Goal: Task Accomplishment & Management: Use online tool/utility

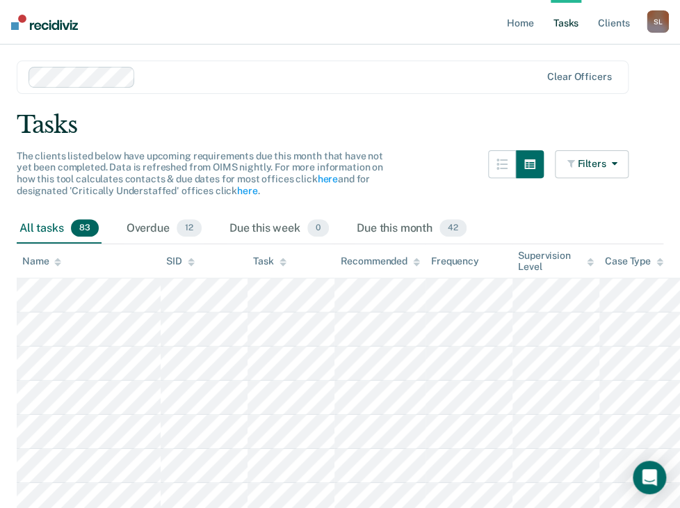
scroll to position [56, 0]
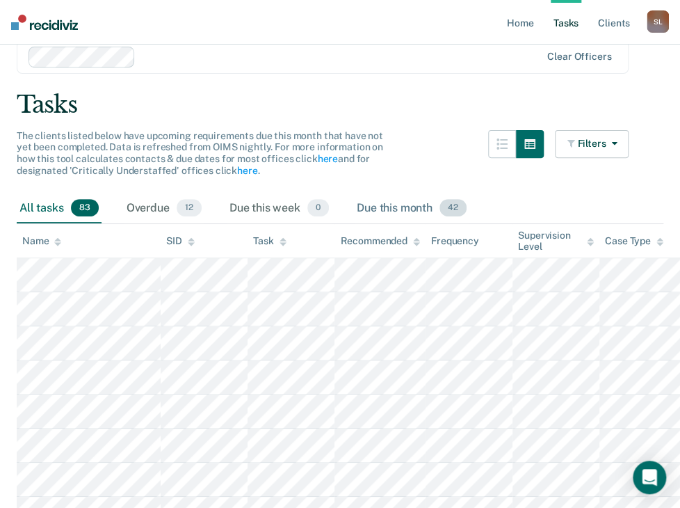
click at [404, 204] on div "Due this month 42" at bounding box center [411, 208] width 115 height 31
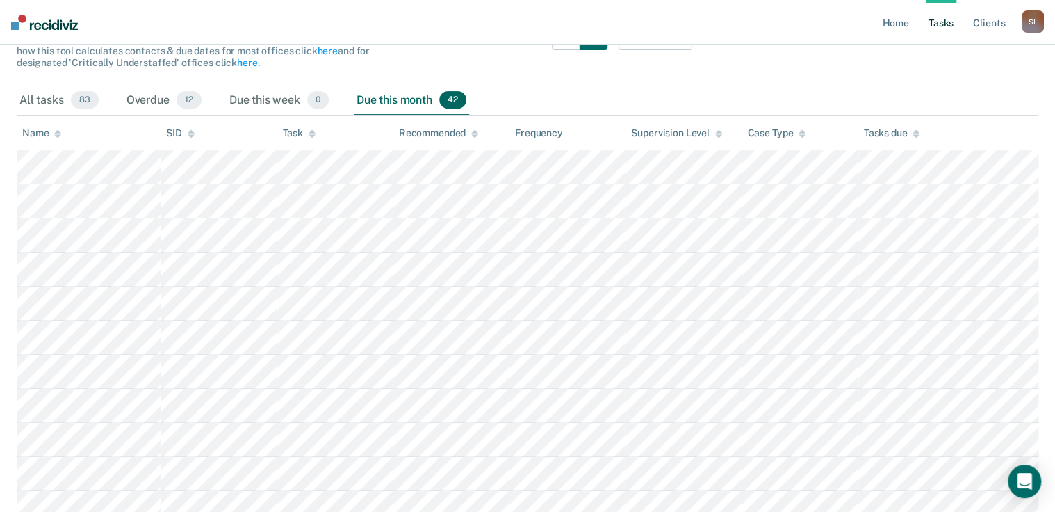
scroll to position [0, 0]
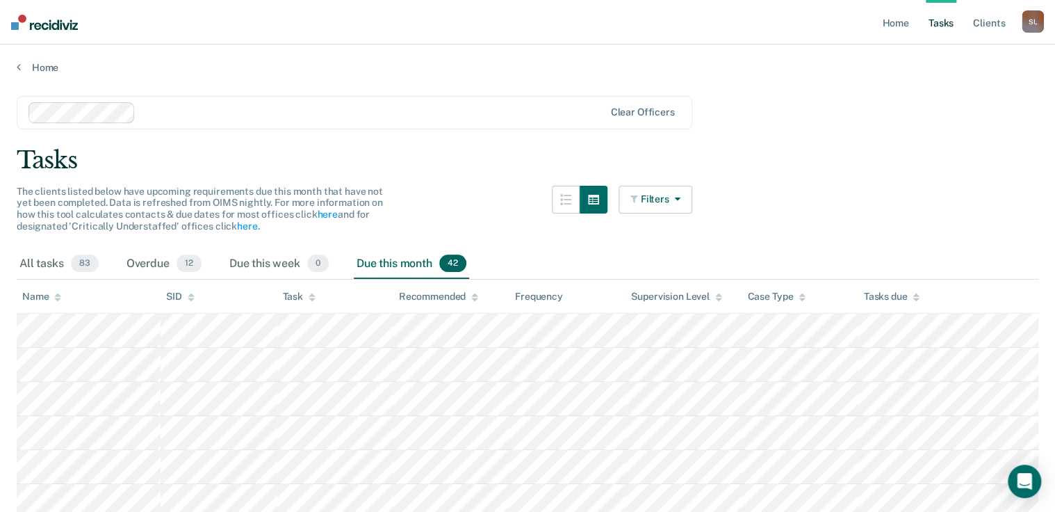
click at [651, 206] on button "Filters" at bounding box center [656, 200] width 74 height 28
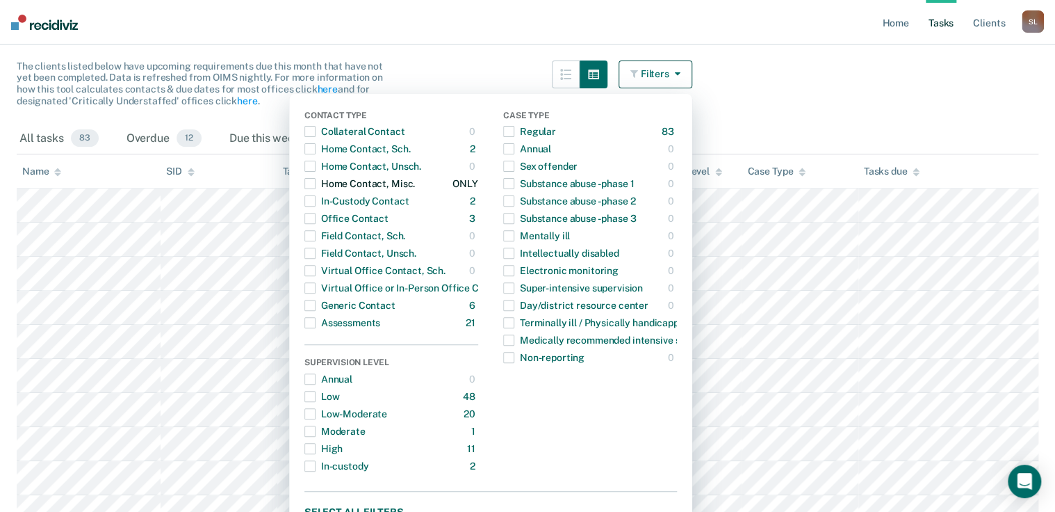
scroll to position [167, 0]
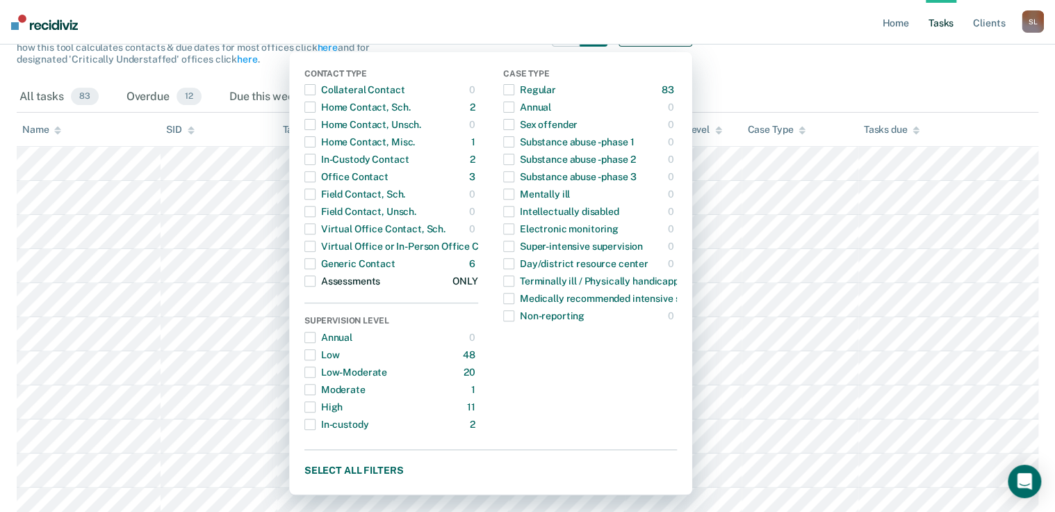
click at [315, 277] on span "button" at bounding box center [310, 280] width 11 height 11
click at [316, 281] on span "button" at bounding box center [310, 280] width 11 height 11
click at [316, 104] on span "button" at bounding box center [310, 107] width 11 height 11
click at [316, 156] on span "button" at bounding box center [310, 159] width 11 height 11
click at [314, 177] on span "button" at bounding box center [310, 176] width 11 height 11
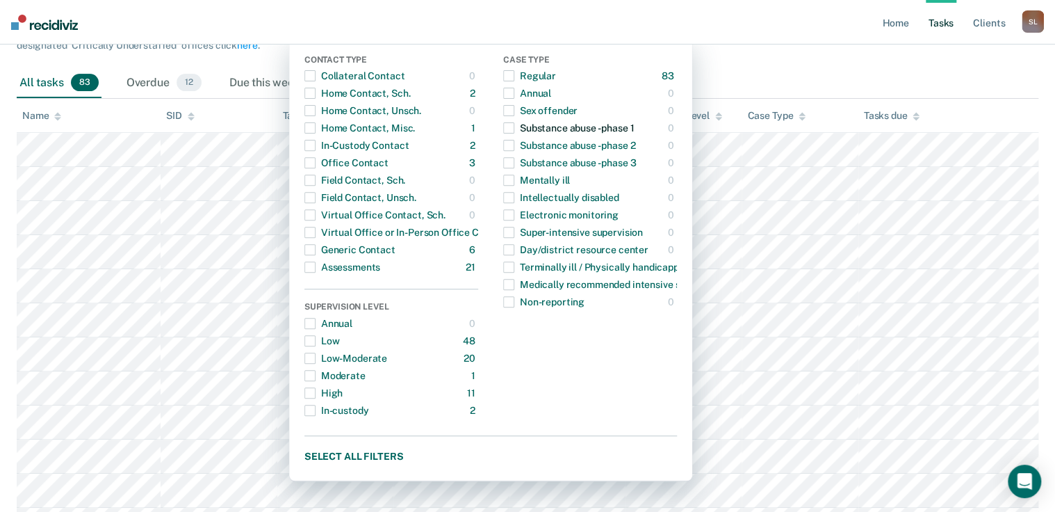
scroll to position [222, 0]
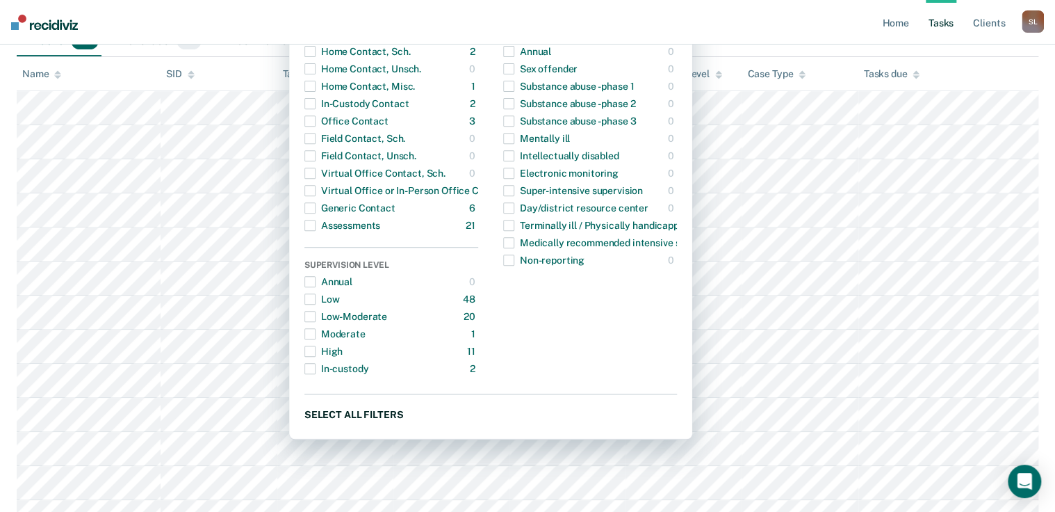
click at [377, 414] on button "Select all filters" at bounding box center [491, 413] width 373 height 17
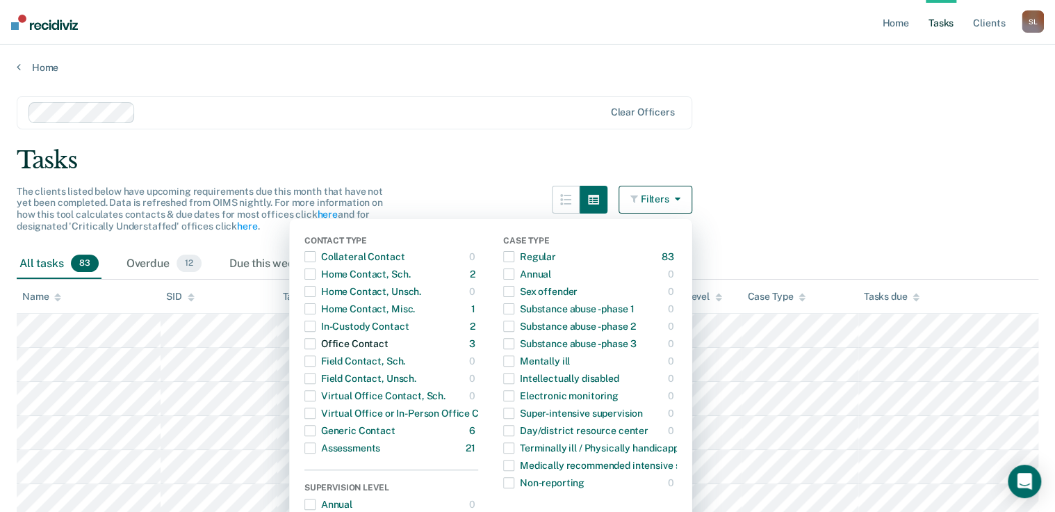
scroll to position [0, 0]
click at [670, 196] on button "Filters" at bounding box center [656, 200] width 74 height 28
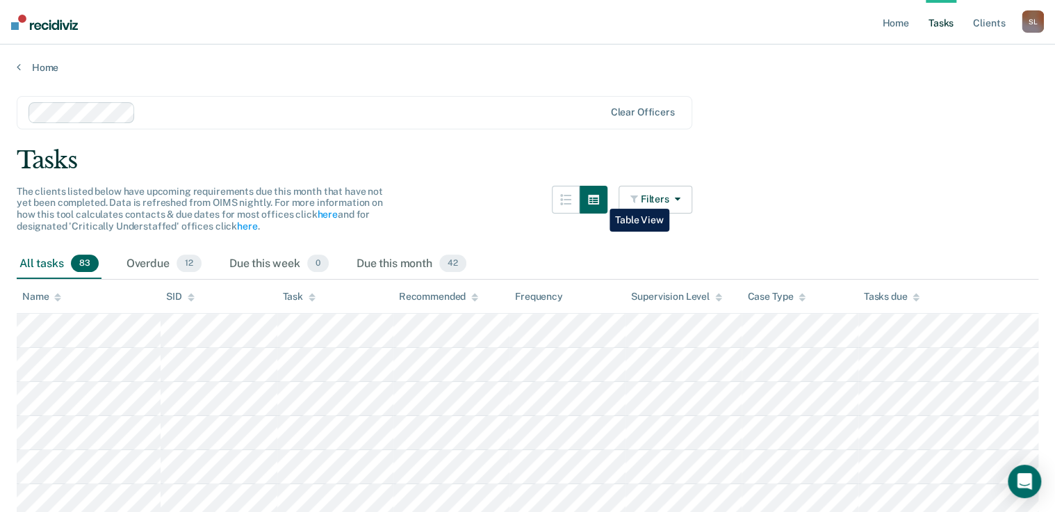
click at [599, 198] on icon "button" at bounding box center [593, 200] width 11 height 10
click at [570, 197] on icon "button" at bounding box center [565, 199] width 11 height 11
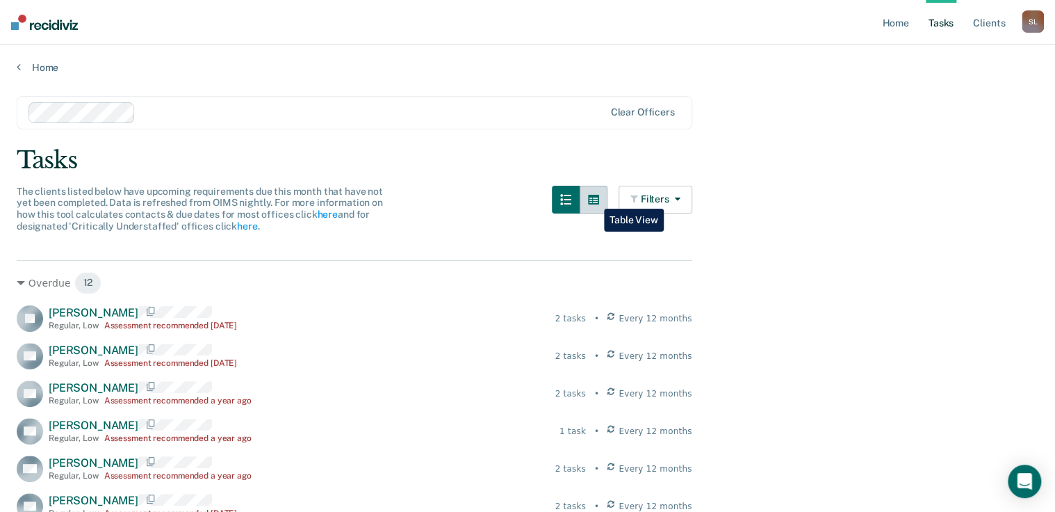
click at [594, 198] on icon "button" at bounding box center [593, 200] width 11 height 10
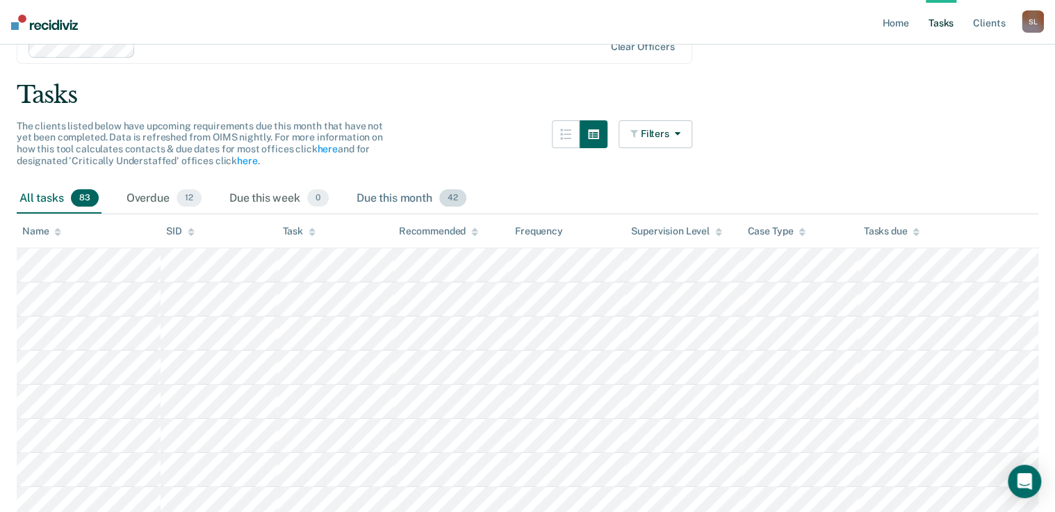
scroll to position [111, 0]
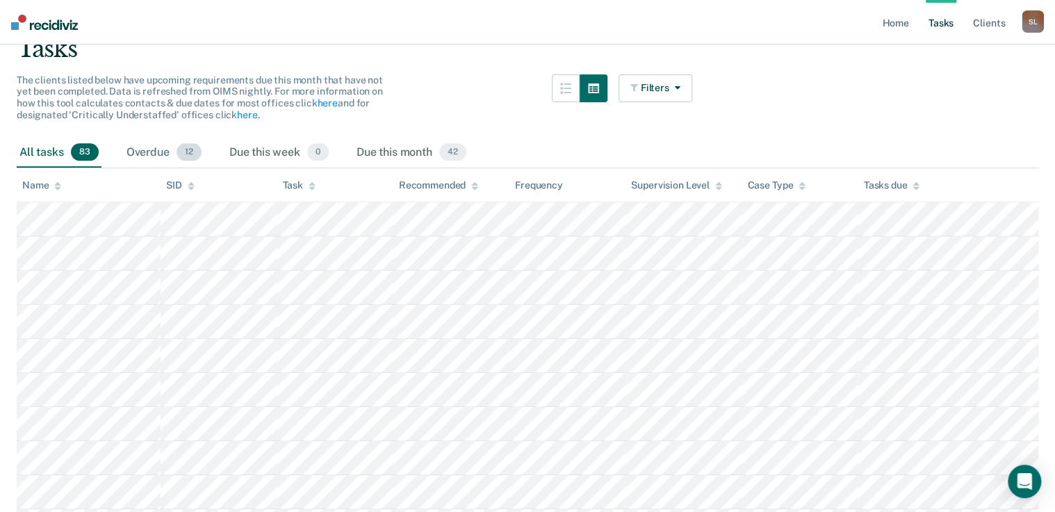
click at [163, 155] on div "Overdue 12" at bounding box center [164, 153] width 81 height 31
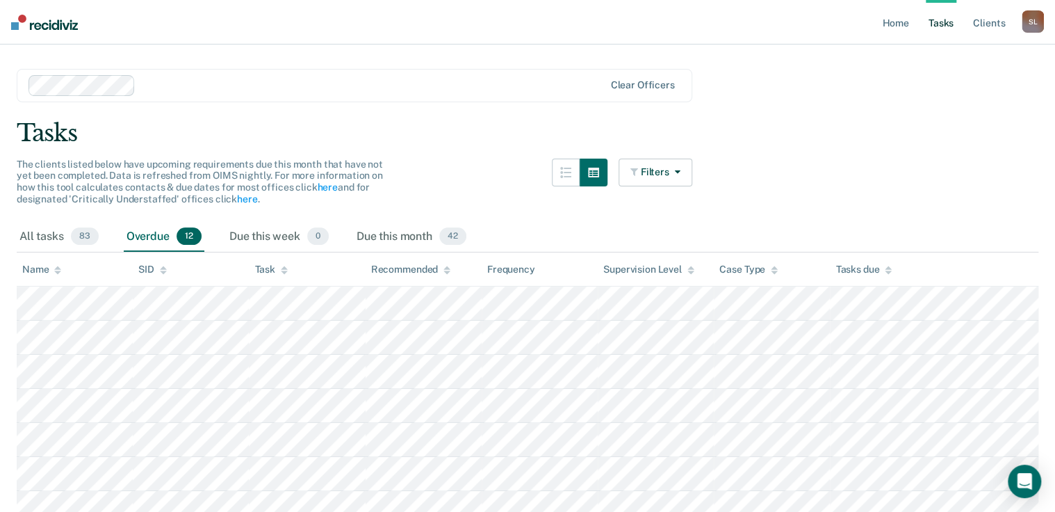
scroll to position [0, 0]
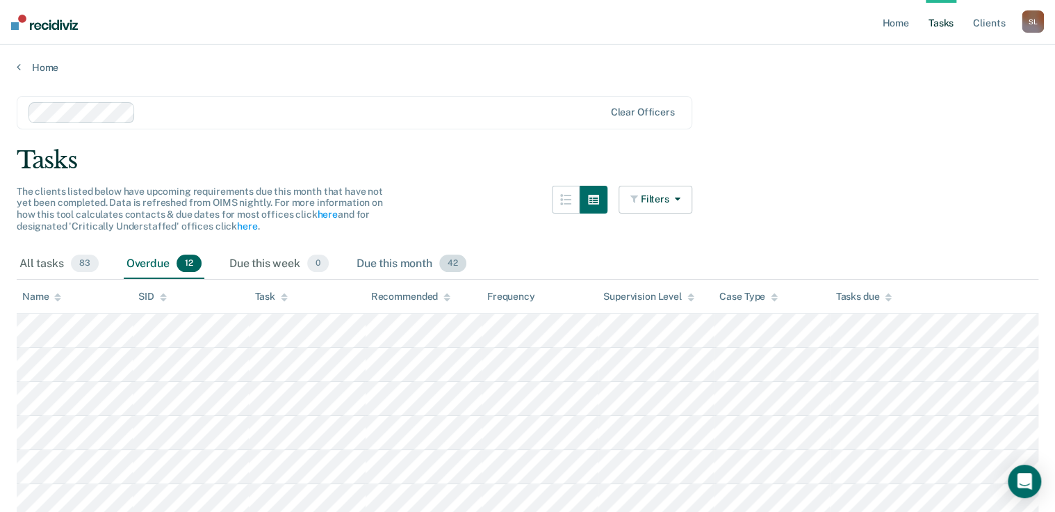
click at [417, 257] on div "Due this month 42" at bounding box center [411, 264] width 115 height 31
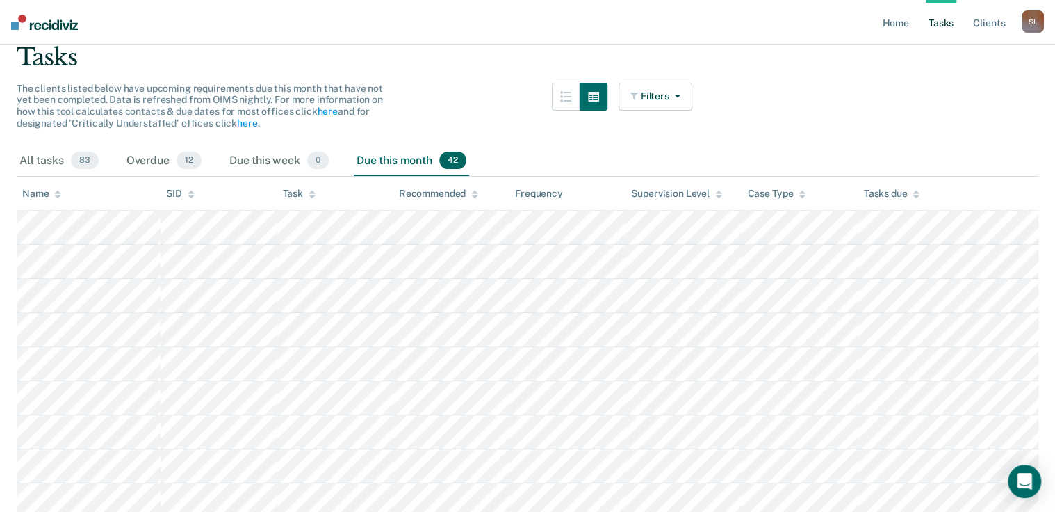
scroll to position [56, 0]
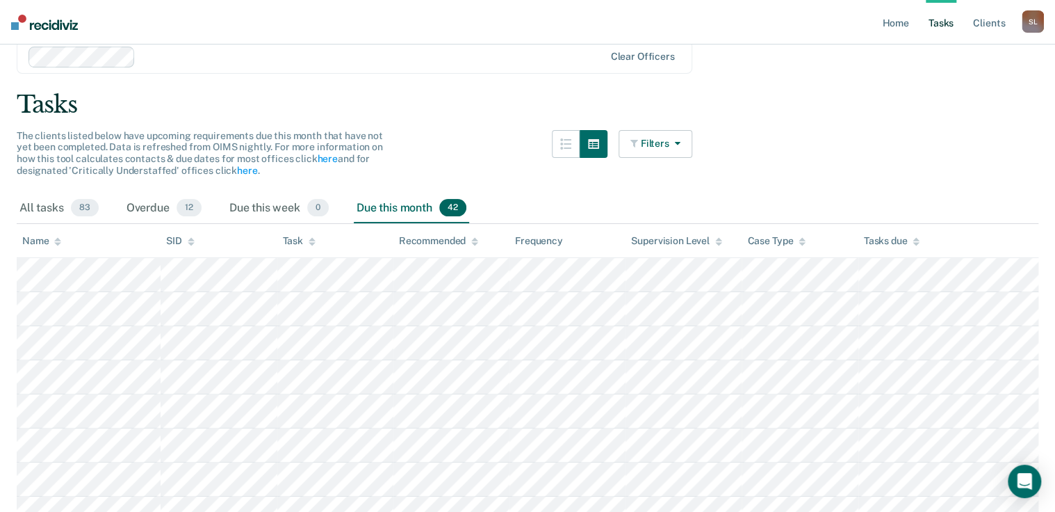
click at [676, 143] on icon "button" at bounding box center [675, 143] width 11 height 10
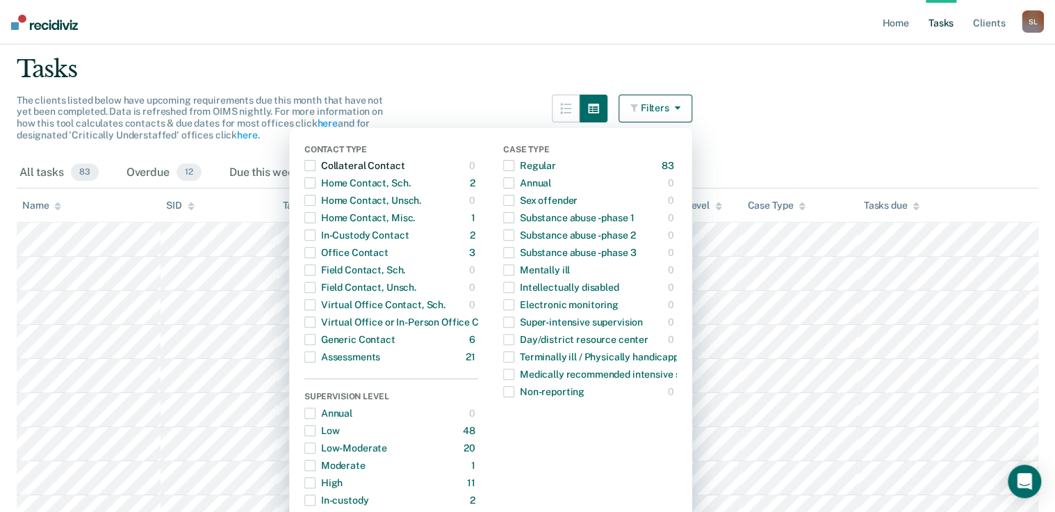
scroll to position [111, 0]
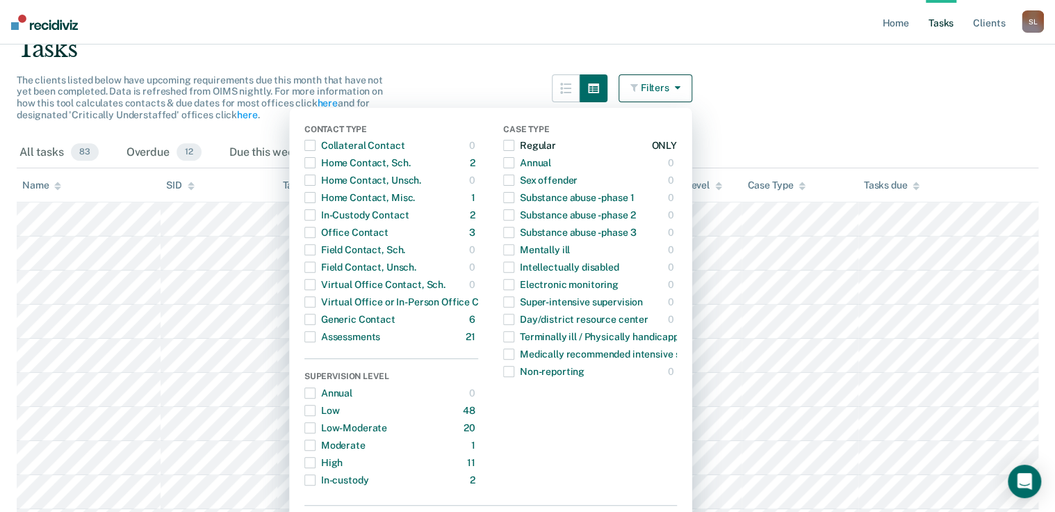
click at [514, 142] on span "button" at bounding box center [508, 145] width 11 height 11
click at [670, 139] on div "ONLY" at bounding box center [663, 145] width 25 height 22
click at [675, 77] on button "Filters" at bounding box center [656, 88] width 74 height 28
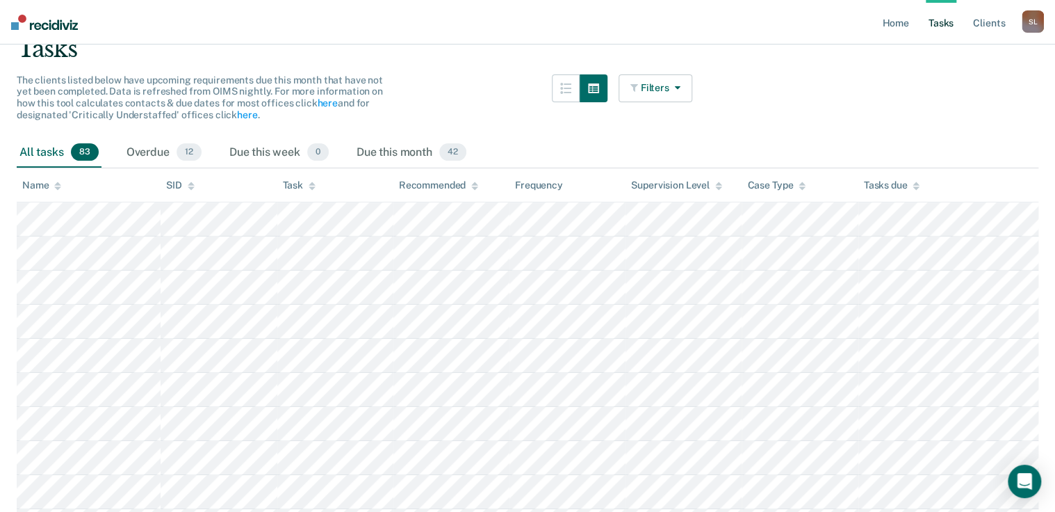
click at [677, 88] on icon "button" at bounding box center [675, 88] width 11 height 10
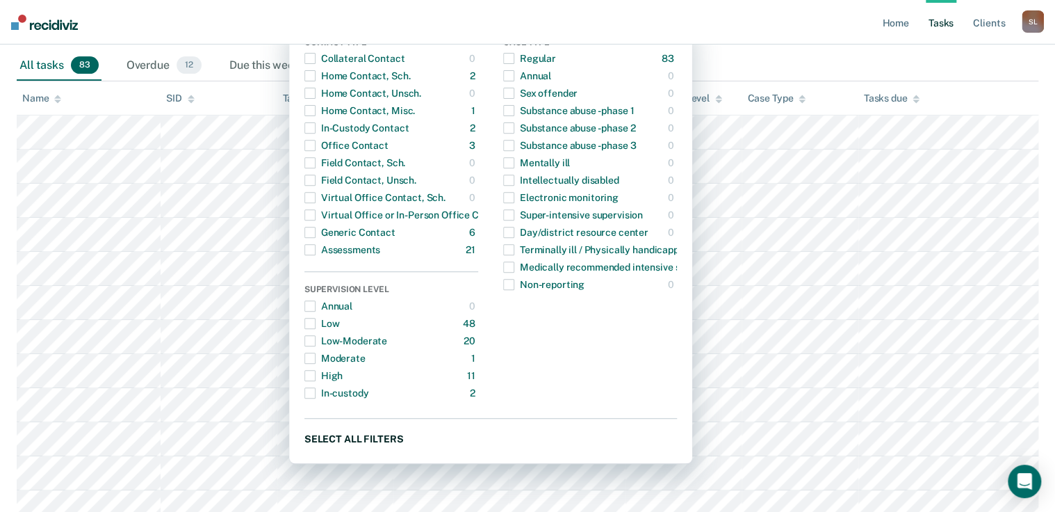
scroll to position [334, 0]
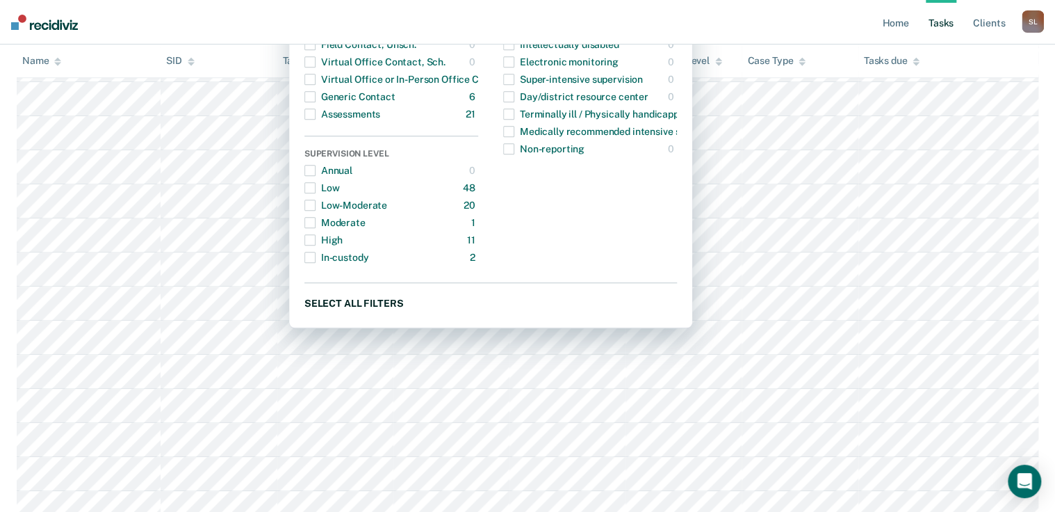
click at [348, 300] on button "Select all filters" at bounding box center [491, 302] width 373 height 17
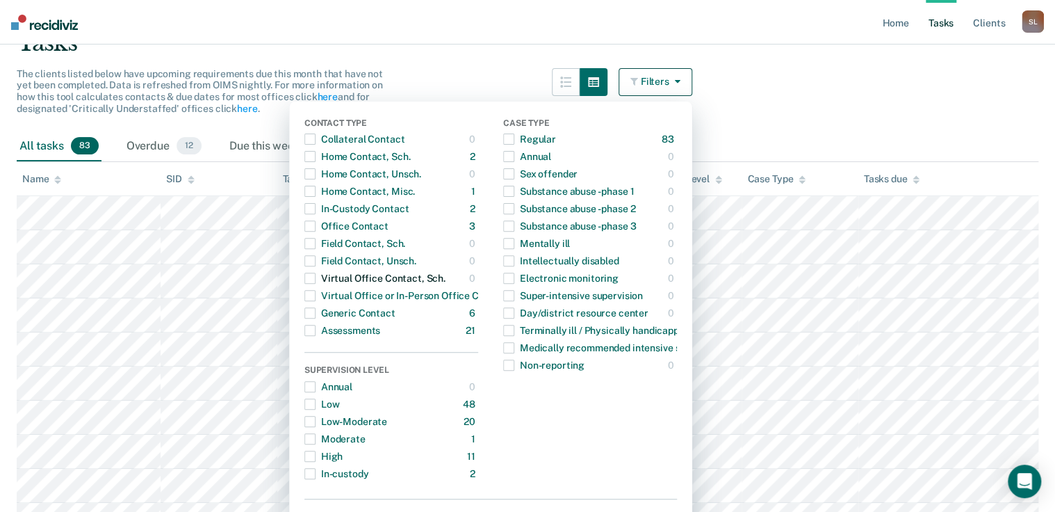
scroll to position [111, 0]
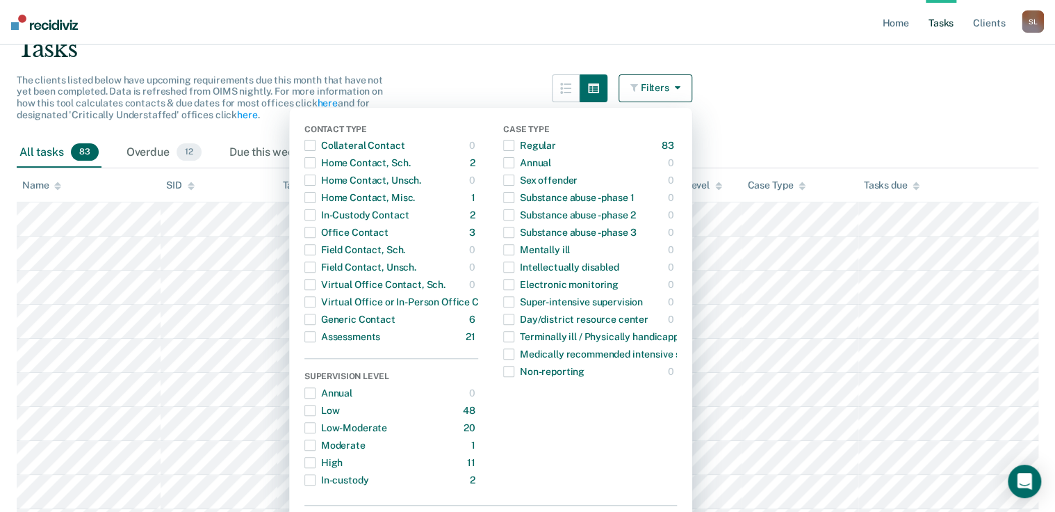
click at [673, 86] on button "Filters" at bounding box center [656, 88] width 74 height 28
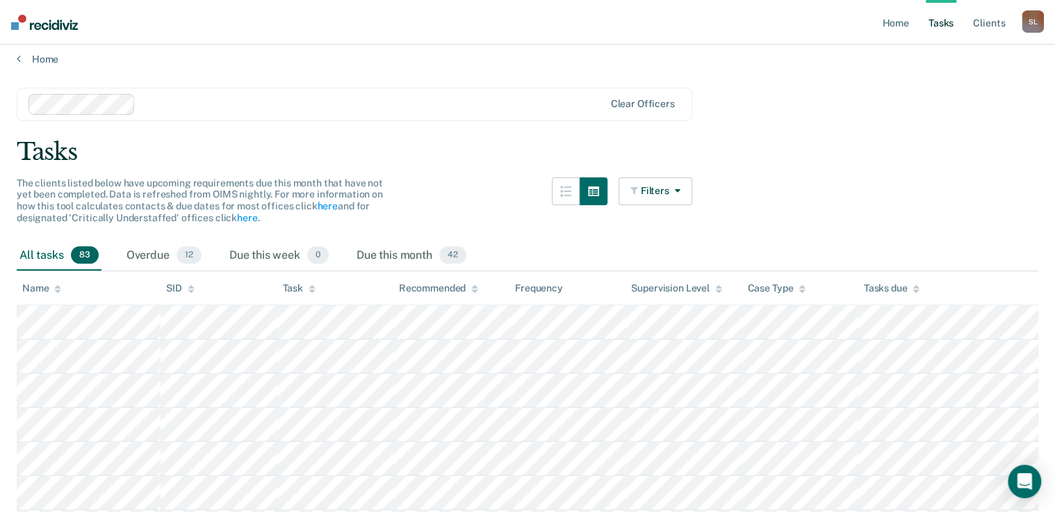
scroll to position [0, 0]
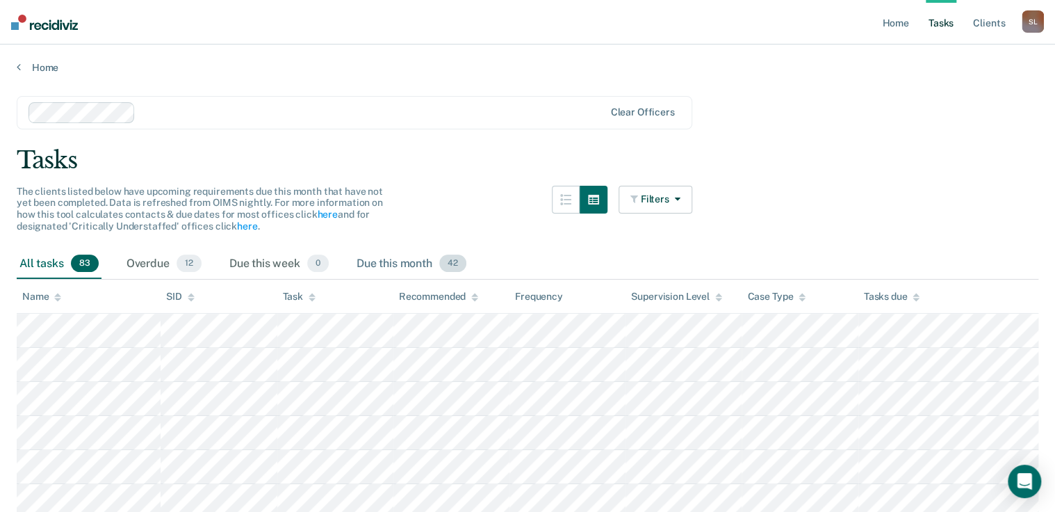
click at [421, 265] on div "Due this month 42" at bounding box center [411, 264] width 115 height 31
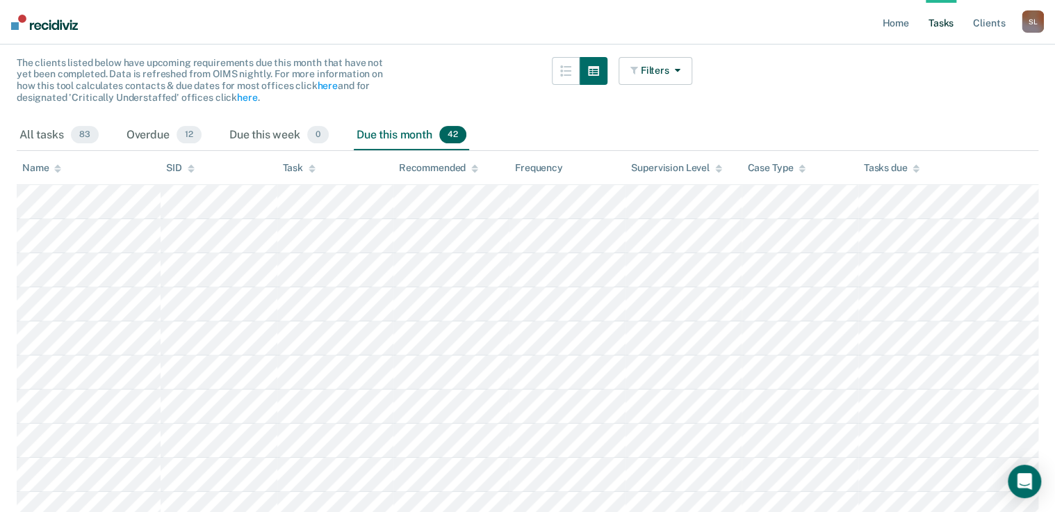
scroll to position [111, 0]
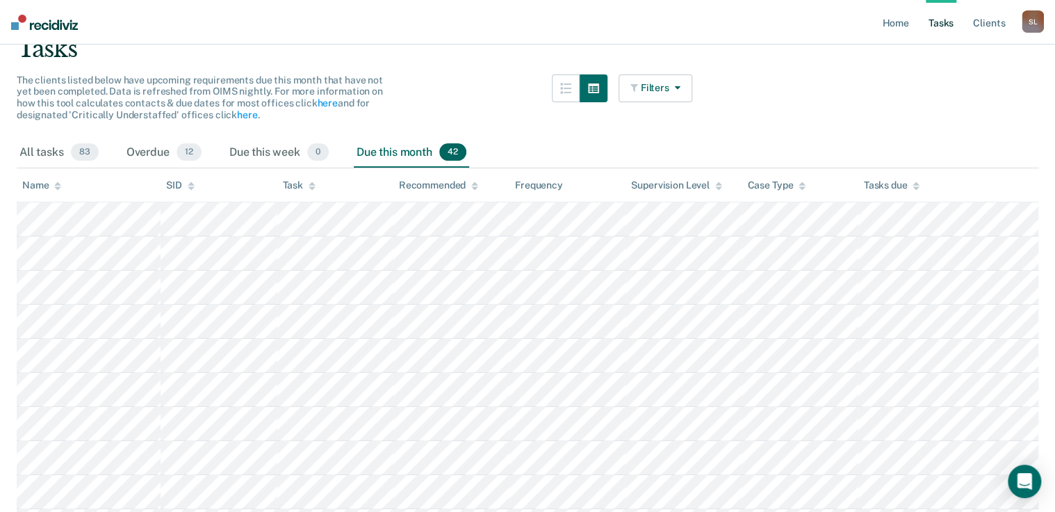
click at [662, 93] on button "Filters" at bounding box center [656, 88] width 74 height 28
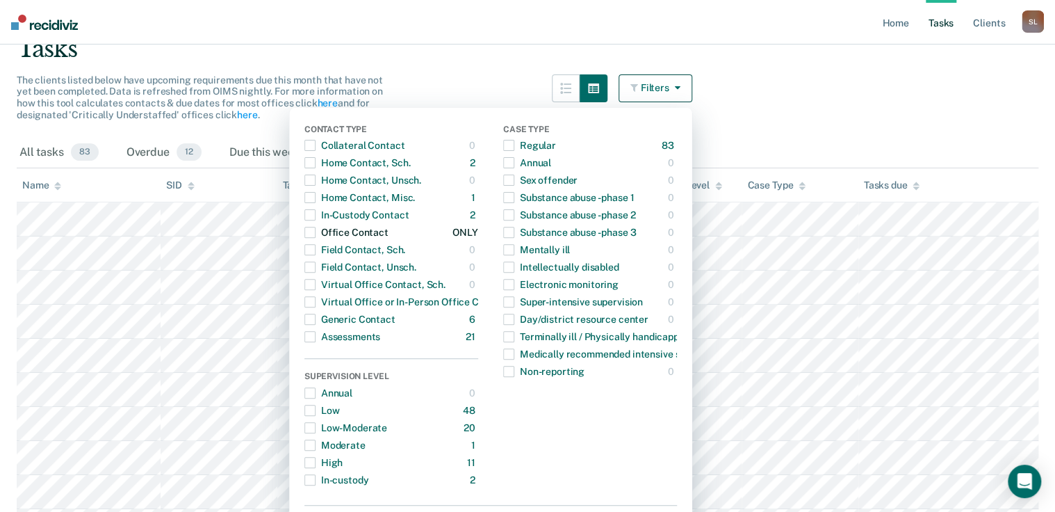
click at [316, 229] on span "button" at bounding box center [310, 232] width 11 height 11
click at [314, 213] on span "button" at bounding box center [310, 214] width 11 height 11
click at [428, 83] on div "The clients listed below have upcoming requirements due this month that have no…" at bounding box center [355, 105] width 676 height 63
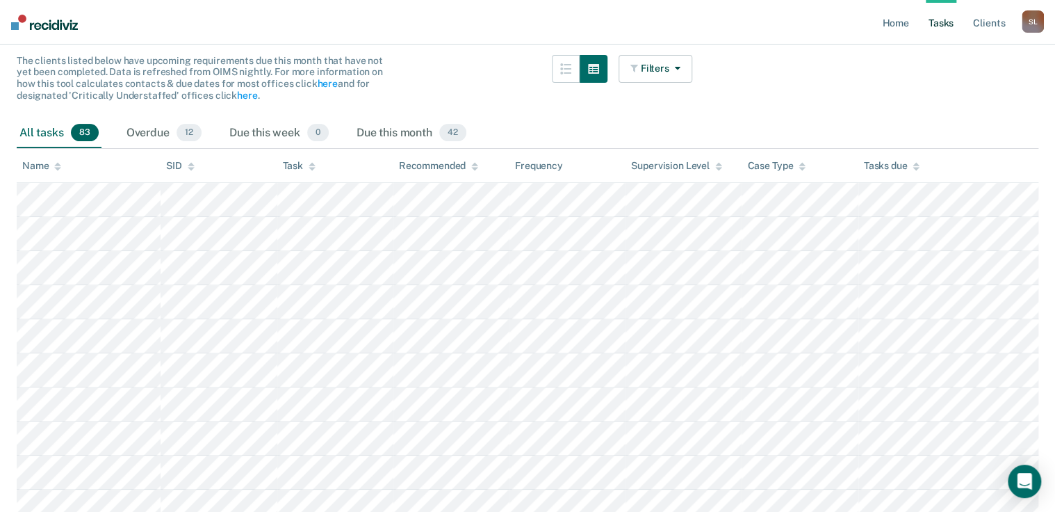
scroll to position [0, 0]
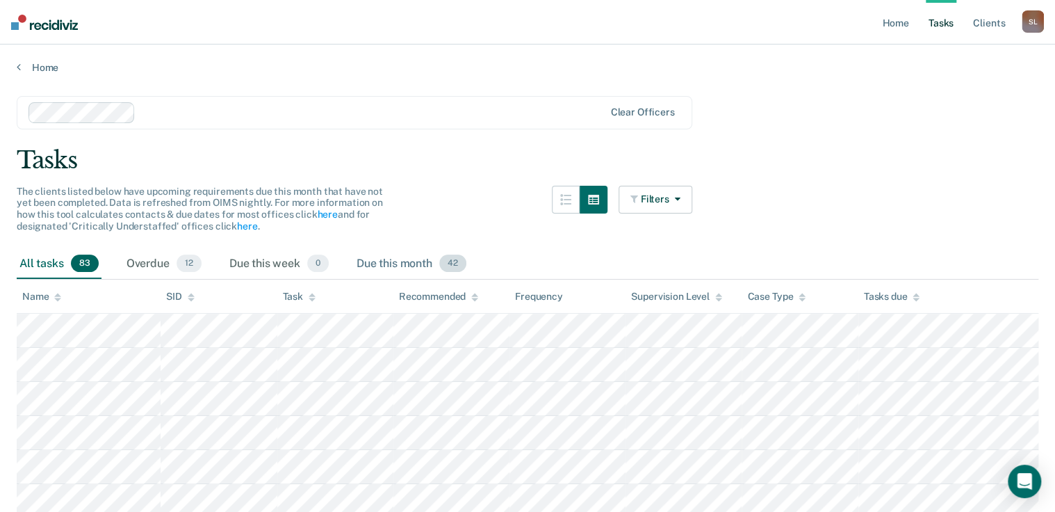
click at [391, 261] on div "Due this month 42" at bounding box center [411, 264] width 115 height 31
click at [647, 206] on button "Filters" at bounding box center [656, 200] width 74 height 28
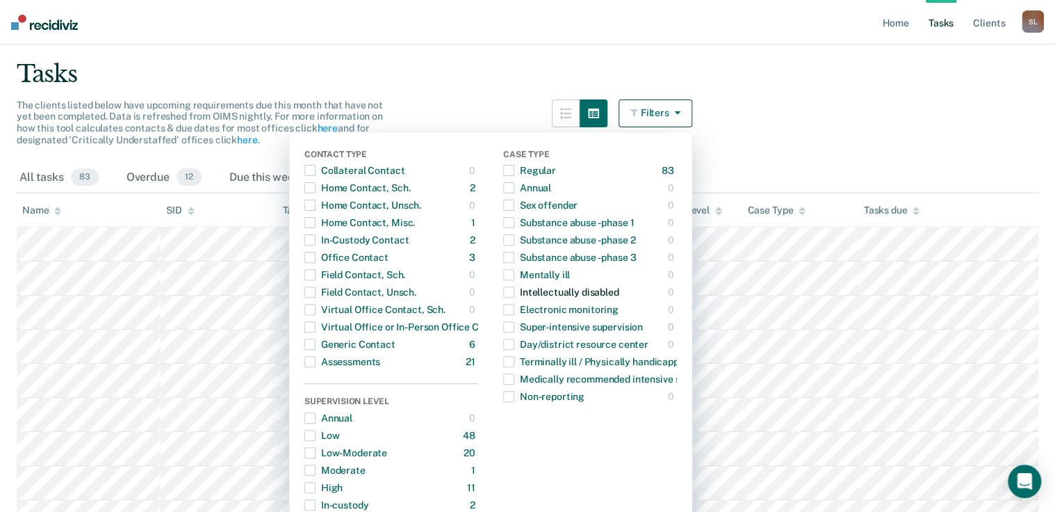
scroll to position [111, 0]
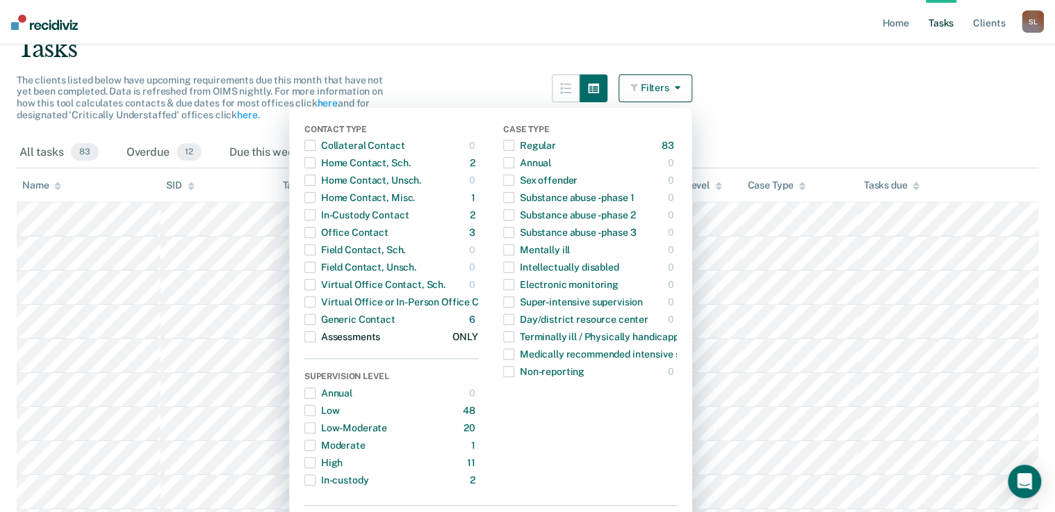
click at [316, 341] on span "button" at bounding box center [310, 336] width 11 height 11
click at [316, 337] on span "button" at bounding box center [310, 336] width 11 height 11
click at [313, 317] on span "button" at bounding box center [310, 319] width 11 height 11
click at [656, 100] on button "Filters" at bounding box center [656, 88] width 74 height 28
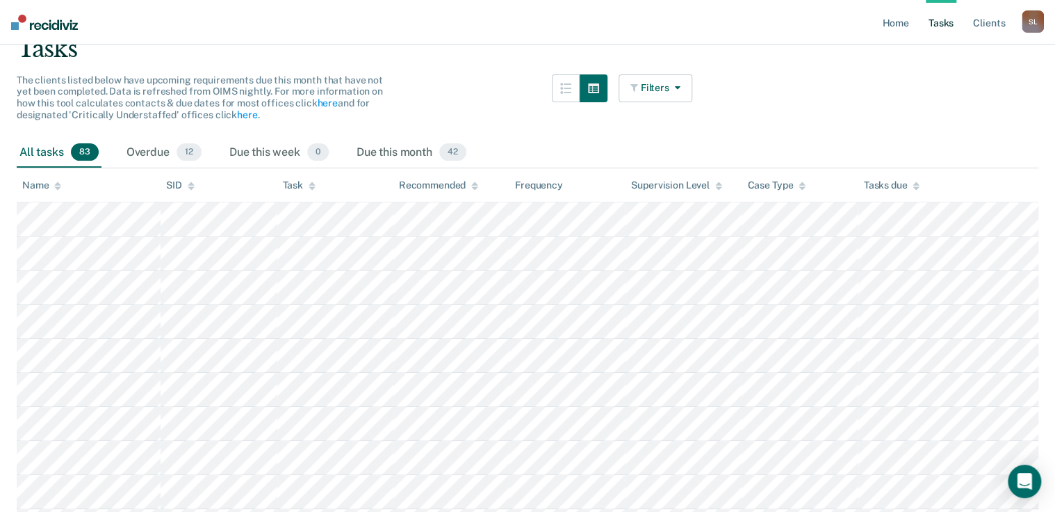
click at [656, 92] on button "Filters" at bounding box center [656, 88] width 74 height 28
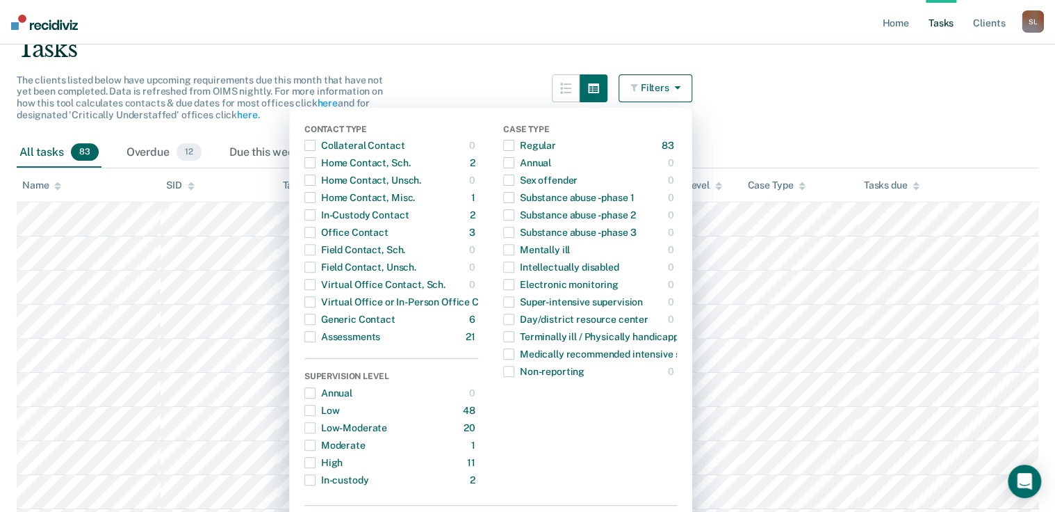
click at [557, 129] on div "Case Type" at bounding box center [590, 130] width 174 height 13
click at [681, 76] on button "Filters" at bounding box center [656, 88] width 74 height 28
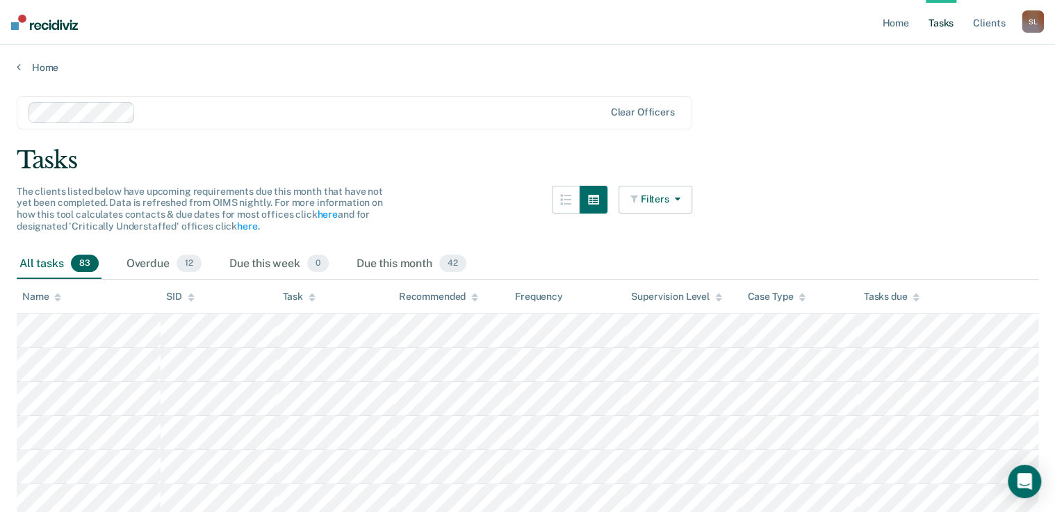
click at [649, 209] on button "Filters" at bounding box center [656, 200] width 74 height 28
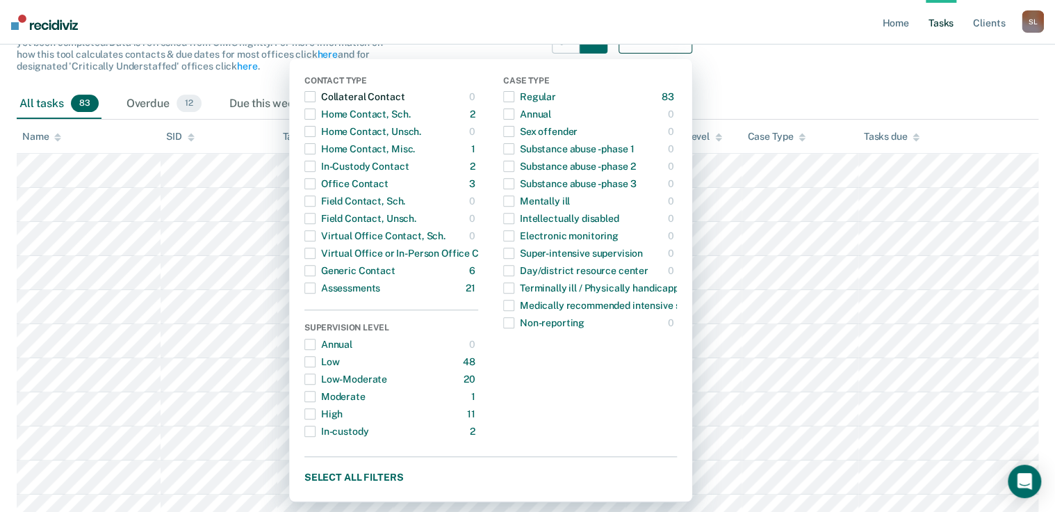
scroll to position [167, 0]
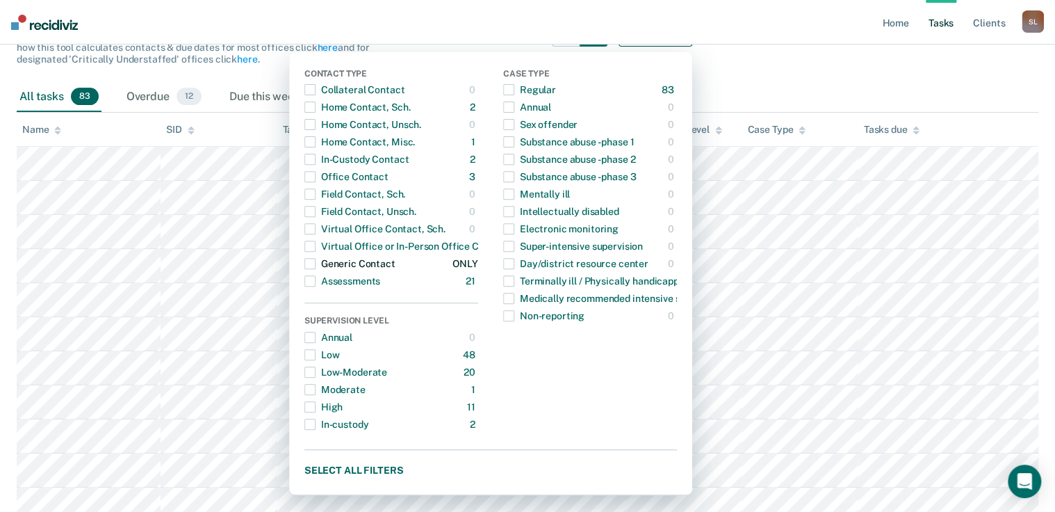
click at [316, 259] on span "button" at bounding box center [310, 263] width 11 height 11
click at [316, 175] on span "button" at bounding box center [310, 176] width 11 height 11
click at [316, 158] on span "button" at bounding box center [310, 159] width 11 height 11
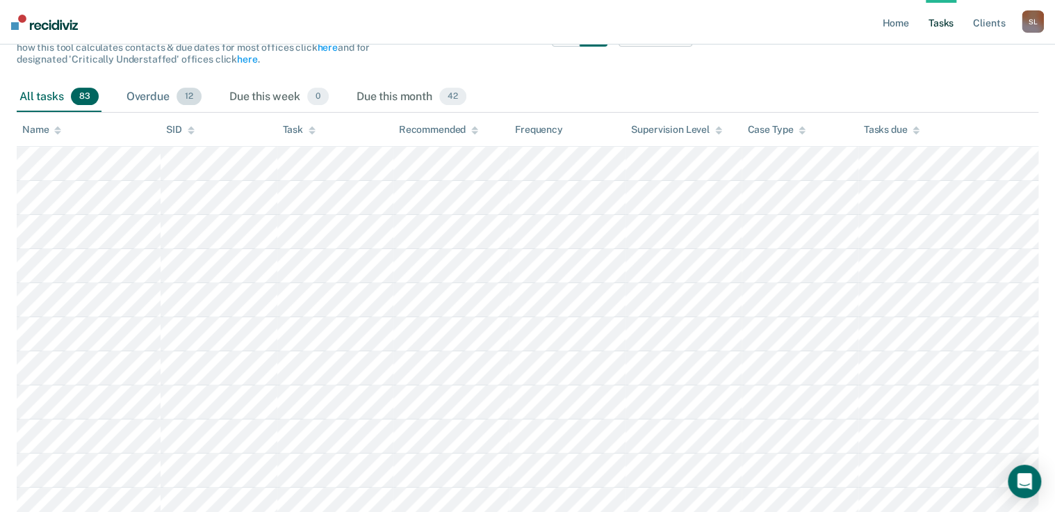
click at [159, 100] on div "Overdue 12" at bounding box center [164, 97] width 81 height 31
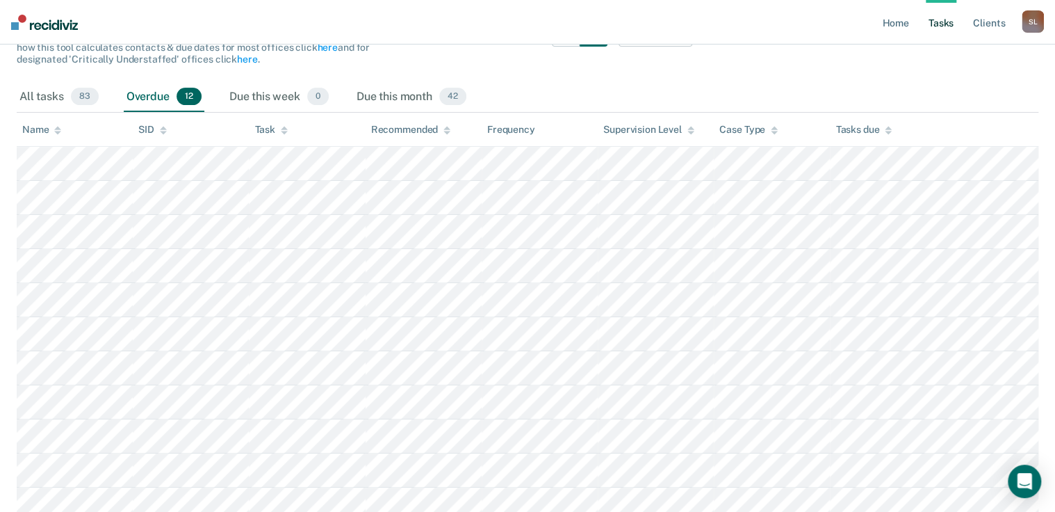
click at [163, 94] on div "Overdue 12" at bounding box center [164, 97] width 81 height 31
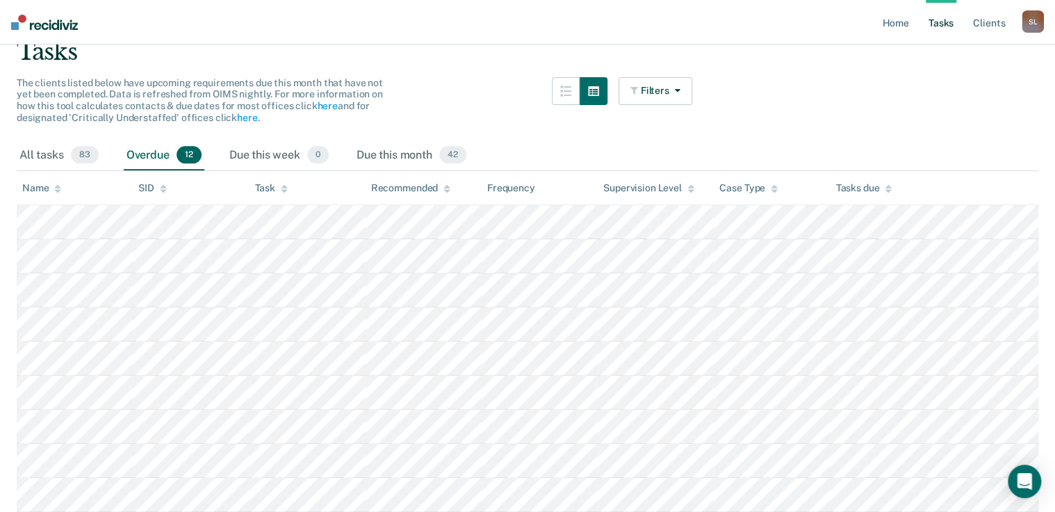
scroll to position [98, 0]
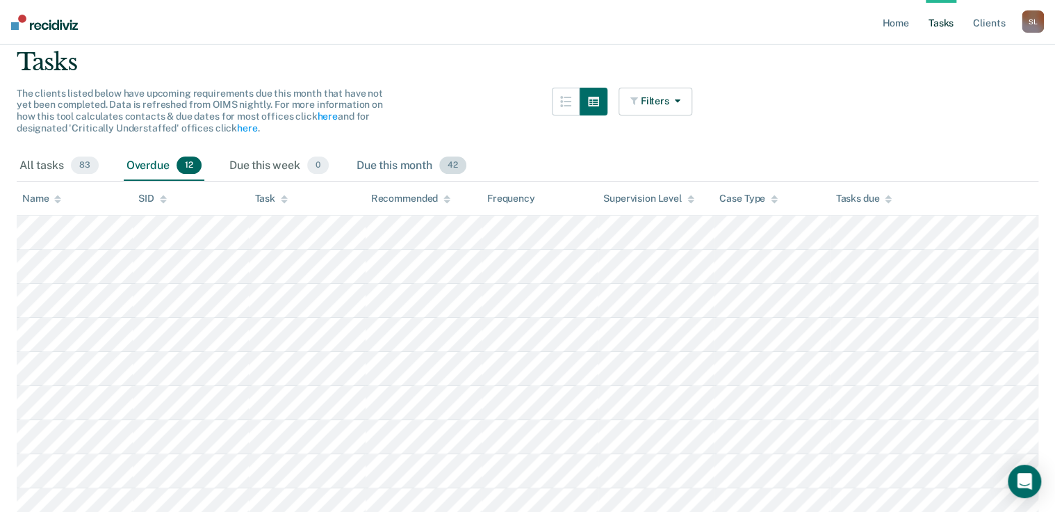
click at [373, 161] on div "Due this month 42" at bounding box center [411, 166] width 115 height 31
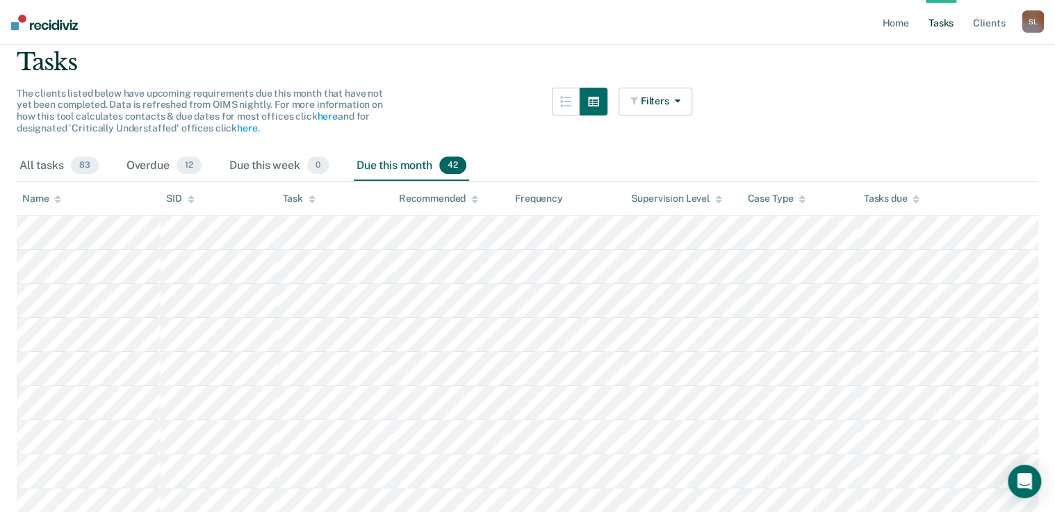
scroll to position [99, 0]
